Goal: Information Seeking & Learning: Learn about a topic

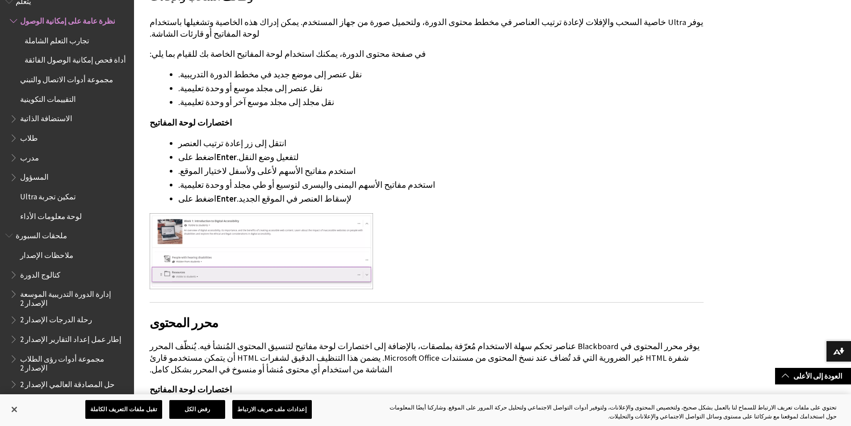
scroll to position [1965, 0]
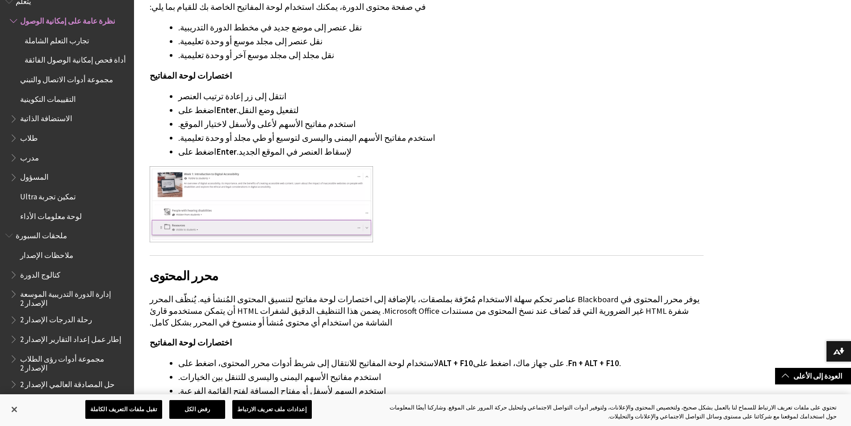
click at [25, 135] on font "طلاب" at bounding box center [29, 138] width 18 height 10
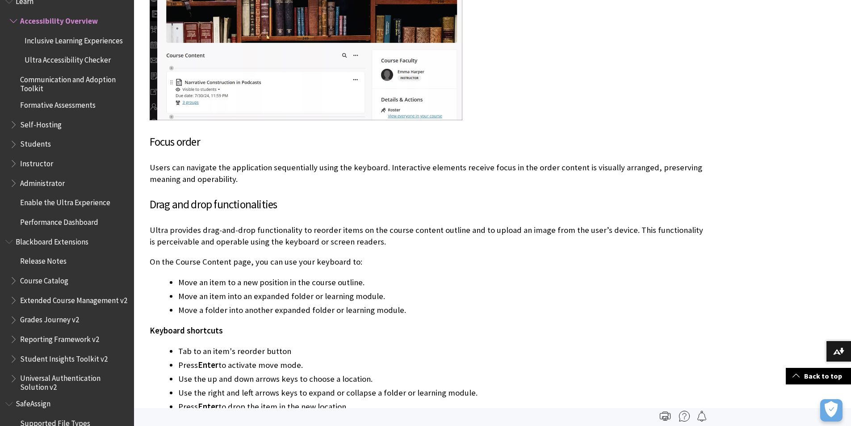
scroll to position [1599, 0]
